Goal: Task Accomplishment & Management: Manage account settings

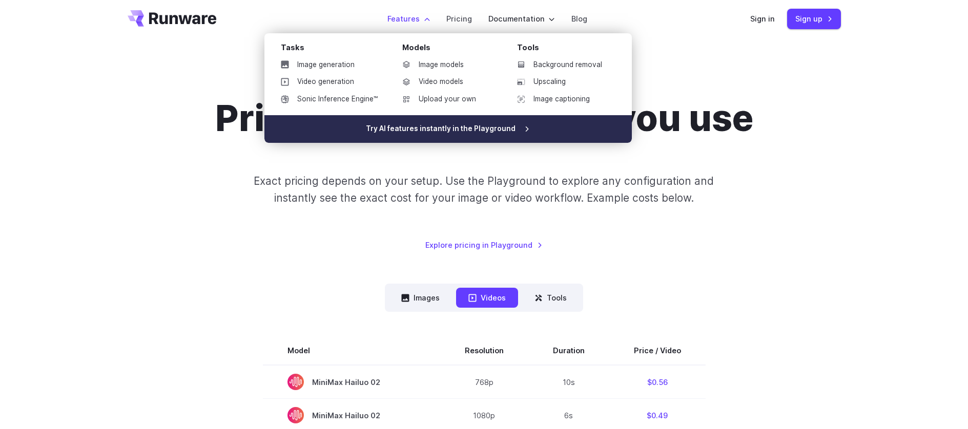
click at [431, 129] on link "Try AI features instantly in the Playground" at bounding box center [447, 129] width 367 height 28
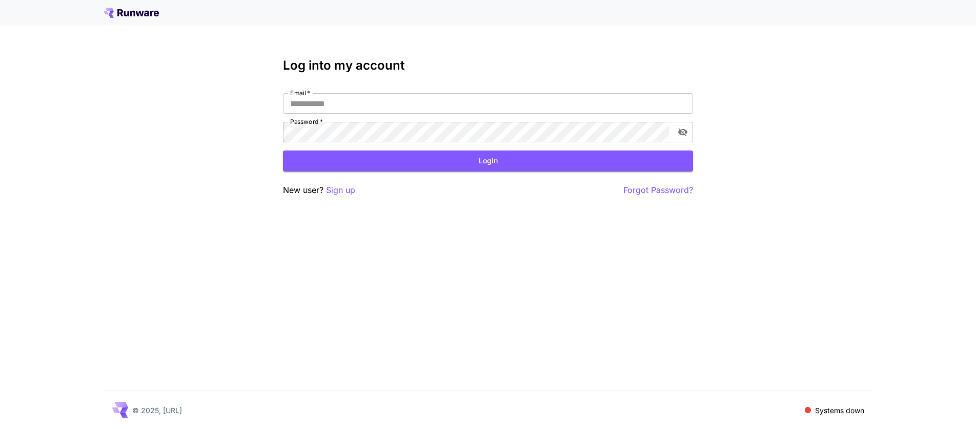
click at [139, 11] on icon at bounding box center [140, 14] width 8 height 6
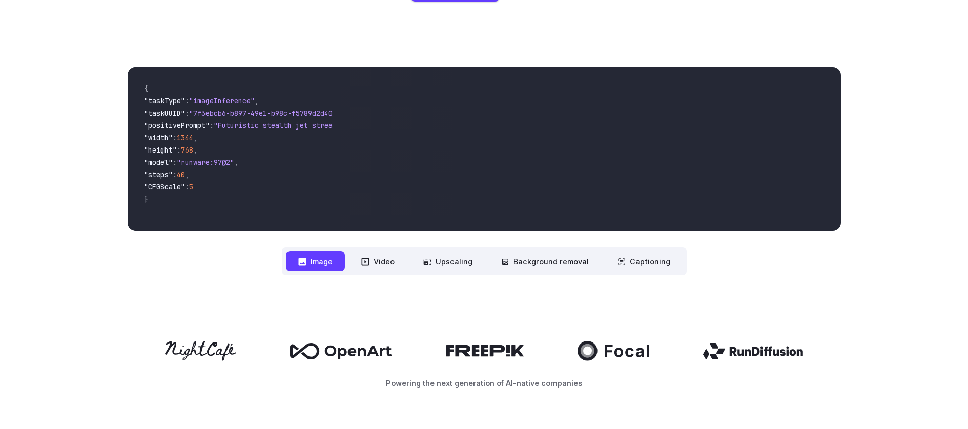
scroll to position [313, 0]
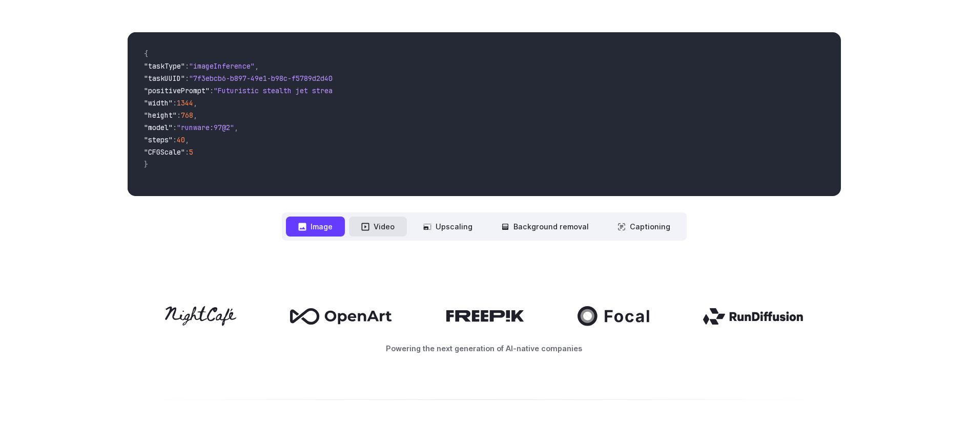
click at [388, 224] on button "Video" at bounding box center [378, 227] width 58 height 20
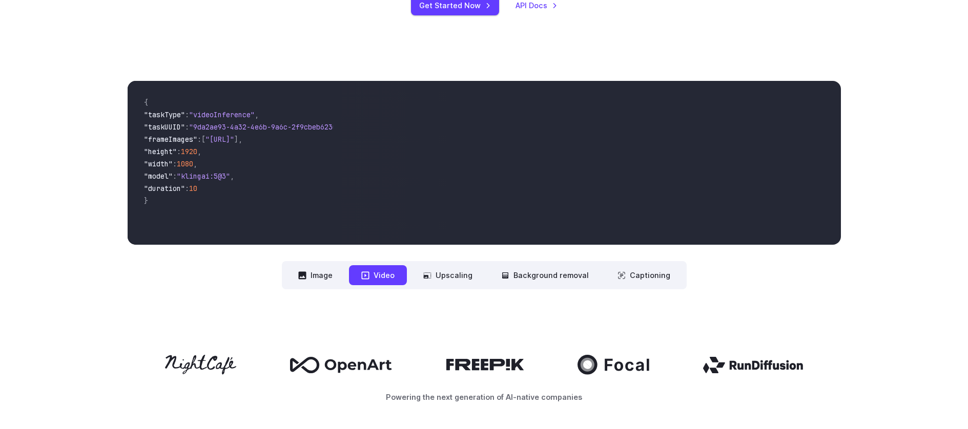
scroll to position [263, 0]
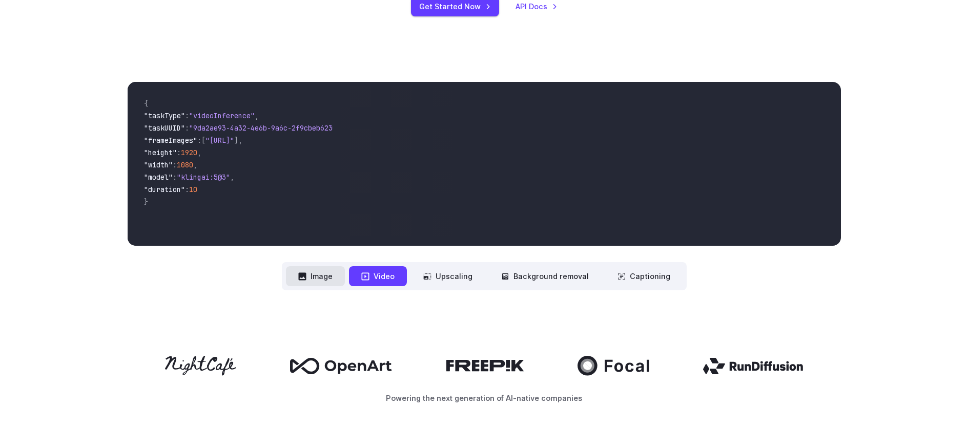
click at [321, 278] on button "Image" at bounding box center [315, 276] width 59 height 20
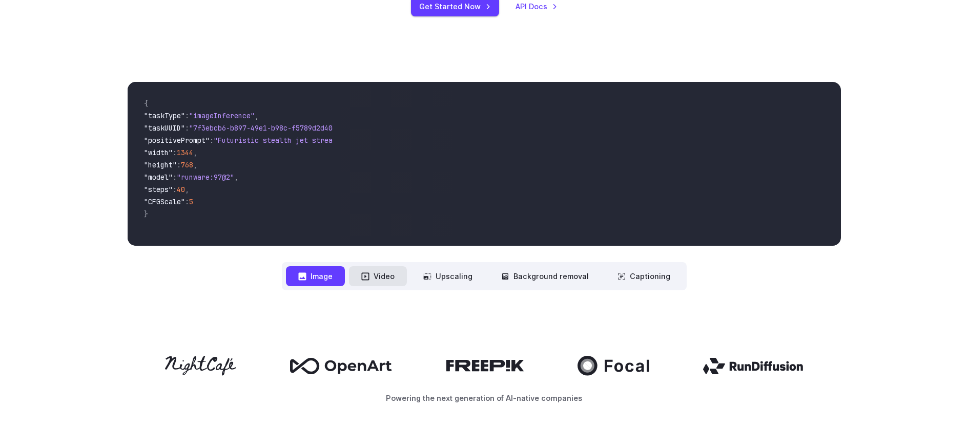
click at [393, 278] on button "Video" at bounding box center [378, 276] width 58 height 20
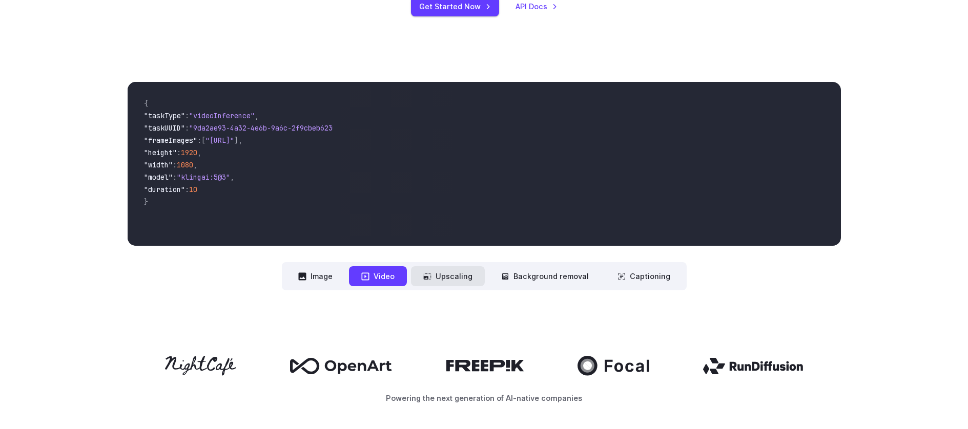
click at [463, 279] on button "Upscaling" at bounding box center [448, 276] width 74 height 20
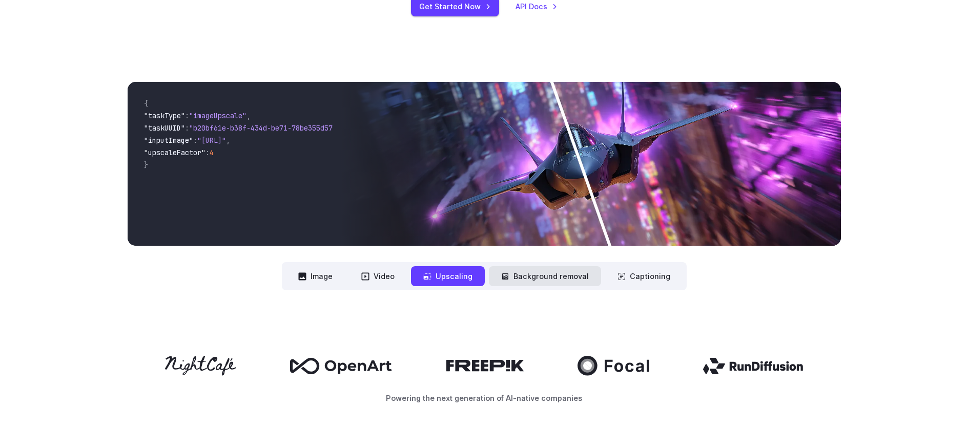
click at [567, 283] on button "Background removal" at bounding box center [545, 276] width 112 height 20
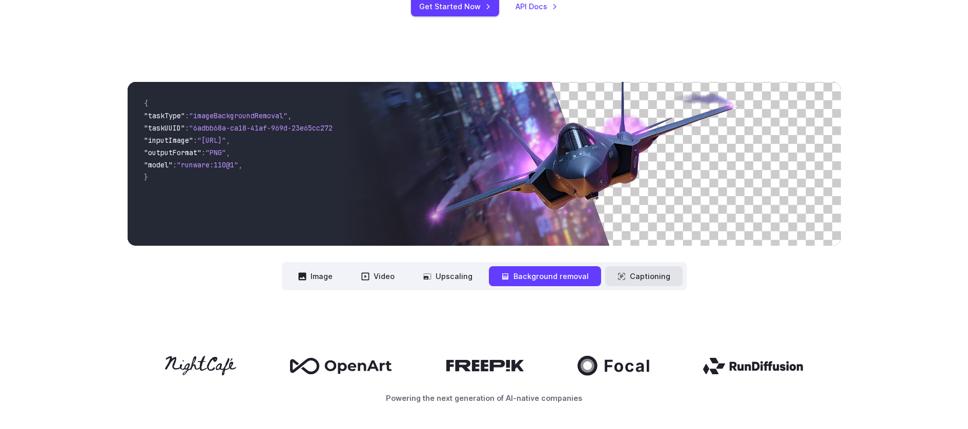
click at [664, 282] on button "Captioning" at bounding box center [643, 276] width 77 height 20
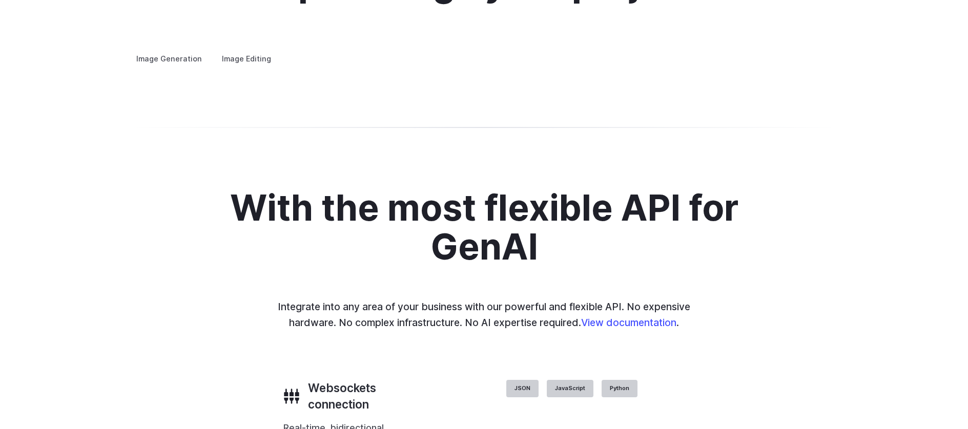
scroll to position [1984, 0]
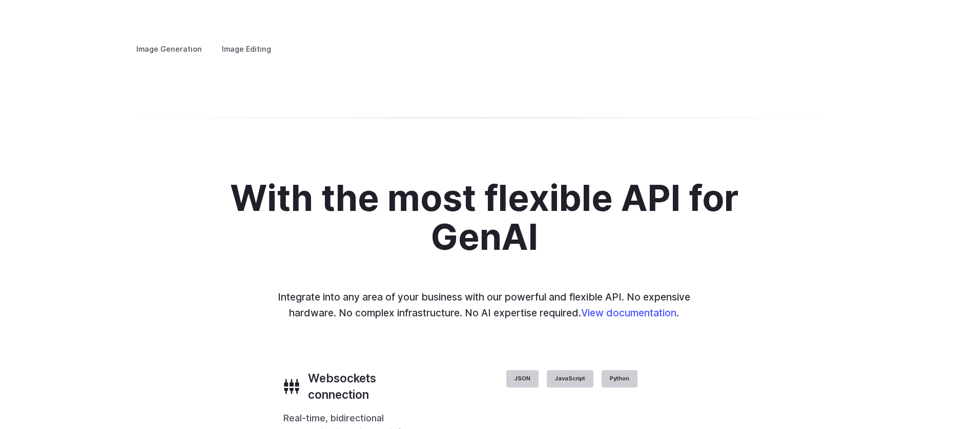
click at [239, 40] on label "Image Editing" at bounding box center [246, 49] width 67 height 18
click at [174, 40] on label "Image Generation" at bounding box center [169, 49] width 83 height 18
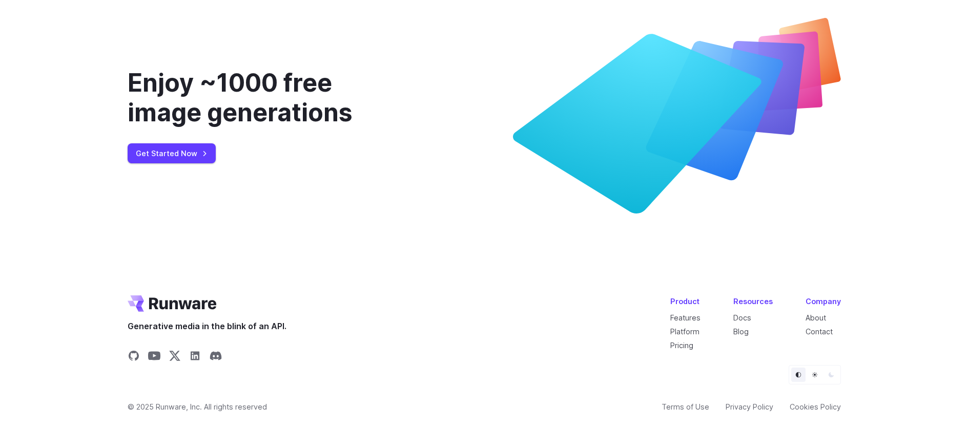
scroll to position [3888, 0]
click at [174, 158] on link "Get Started Now" at bounding box center [172, 153] width 88 height 20
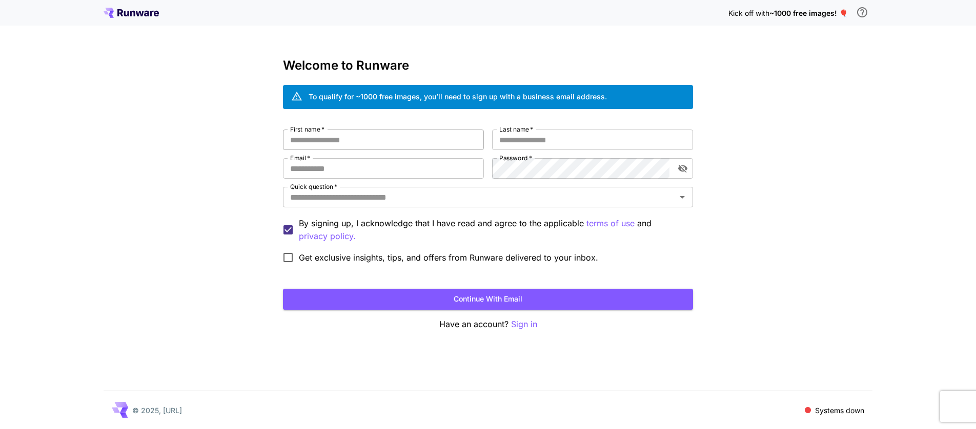
click at [355, 142] on input "First name   *" at bounding box center [383, 140] width 201 height 20
click at [844, 413] on p "Systems down" at bounding box center [839, 410] width 49 height 11
click at [388, 140] on input "First name   *" at bounding box center [383, 140] width 201 height 20
type input "*****"
type input "******"
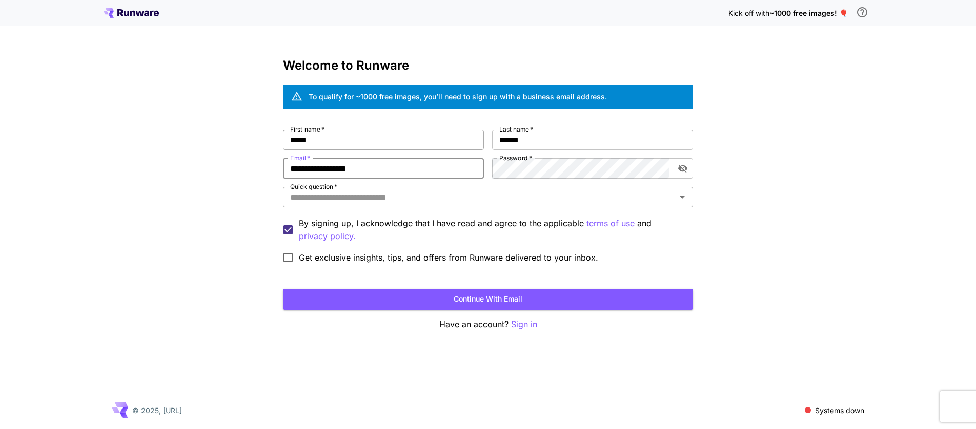
type input "**********"
click at [0, 429] on com-1password-button at bounding box center [0, 429] width 0 height 0
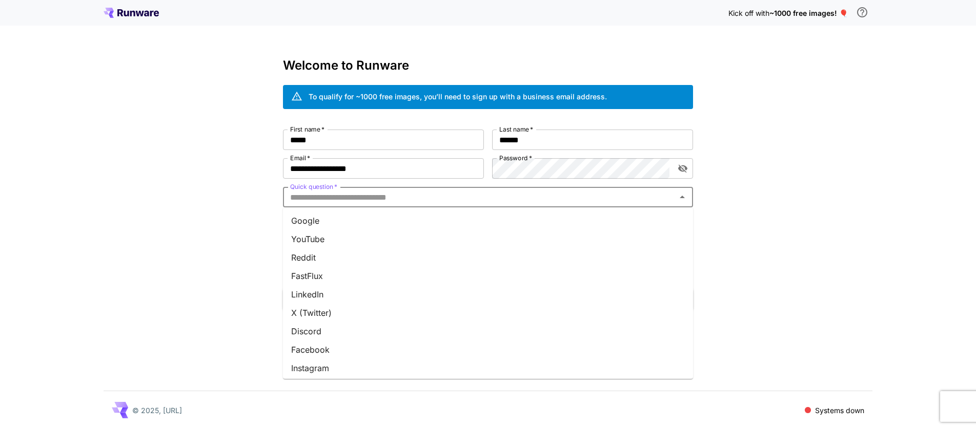
click at [440, 194] on input "Quick question   *" at bounding box center [479, 197] width 387 height 14
click at [396, 198] on input "Quick question   *" at bounding box center [479, 197] width 387 height 14
click at [315, 365] on li "Other" at bounding box center [488, 366] width 410 height 18
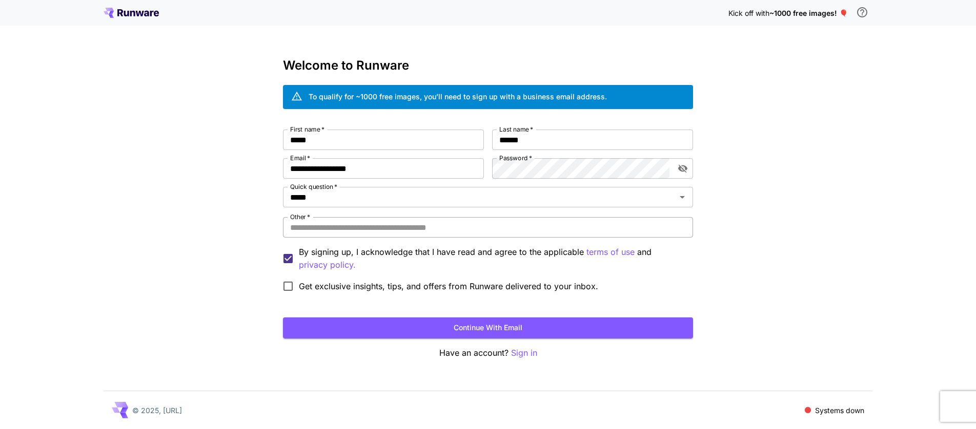
click at [339, 227] on input "Other   *" at bounding box center [488, 227] width 410 height 20
type input "*******"
click at [507, 327] on button "Continue with email" at bounding box center [488, 328] width 410 height 21
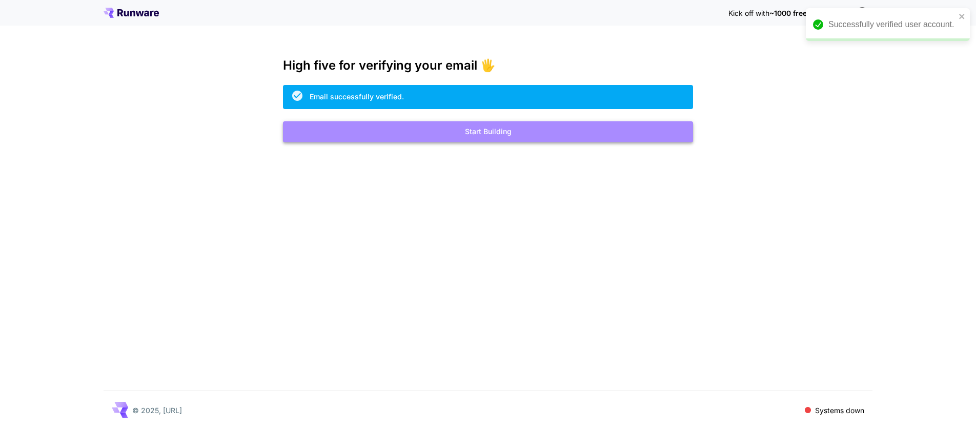
click at [485, 136] on button "Start Building" at bounding box center [488, 131] width 410 height 21
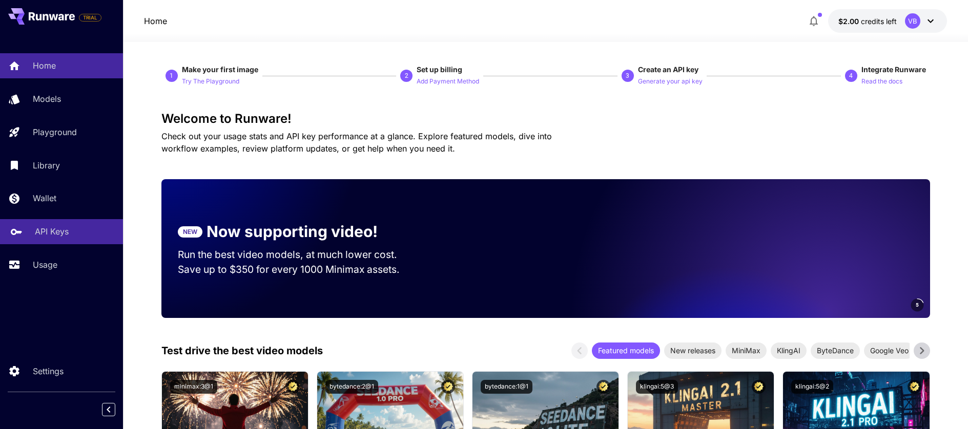
click at [53, 231] on p "API Keys" at bounding box center [52, 231] width 34 height 12
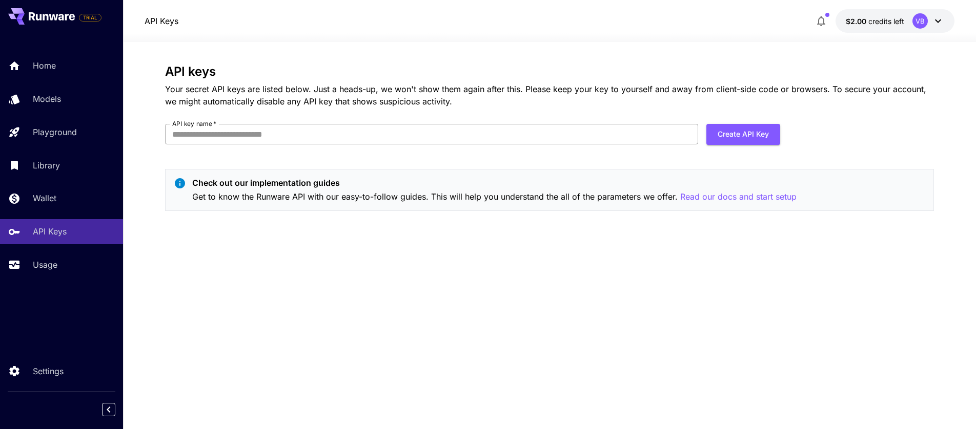
click at [252, 138] on input "API key name   *" at bounding box center [431, 134] width 533 height 20
type input "**********"
click at [758, 137] on button "Create API Key" at bounding box center [743, 134] width 74 height 21
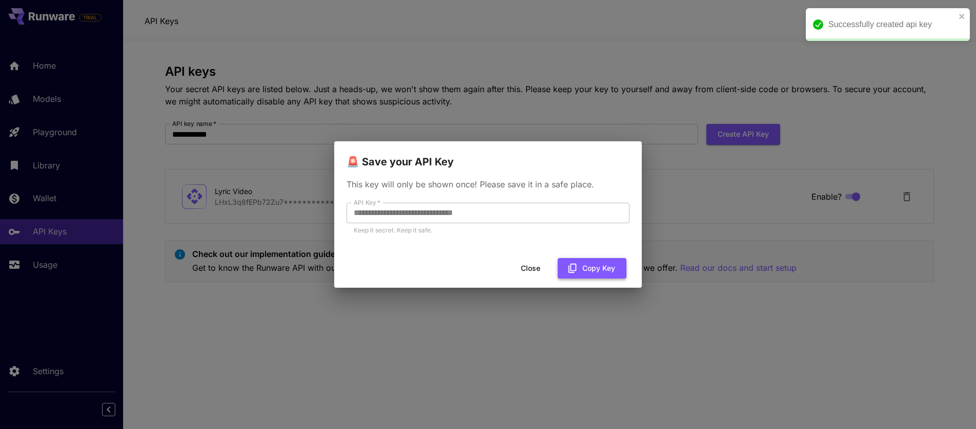
click at [586, 272] on button "Copy Key" at bounding box center [592, 268] width 69 height 21
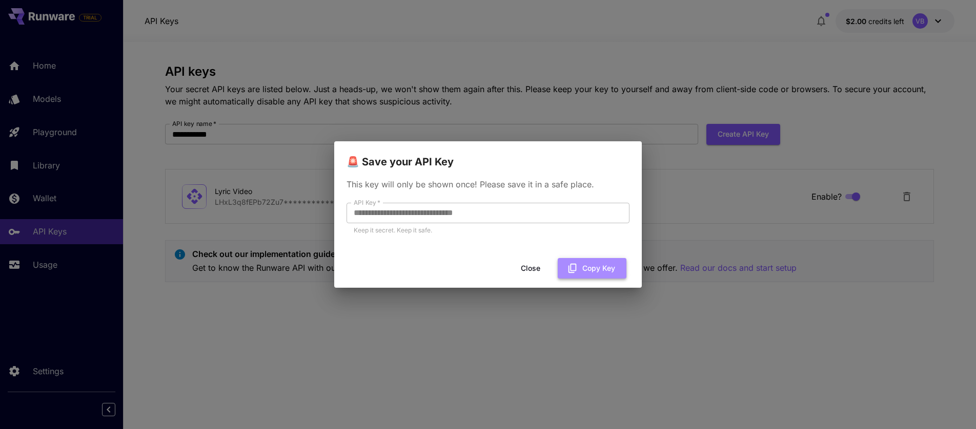
click at [588, 271] on button "Copy Key" at bounding box center [592, 268] width 69 height 21
click at [539, 270] on button "Close" at bounding box center [539, 268] width 46 height 21
